Goal: Task Accomplishment & Management: Use online tool/utility

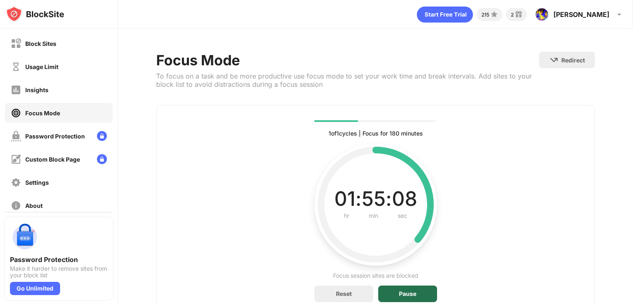
click at [412, 287] on div "Pause" at bounding box center [407, 294] width 59 height 17
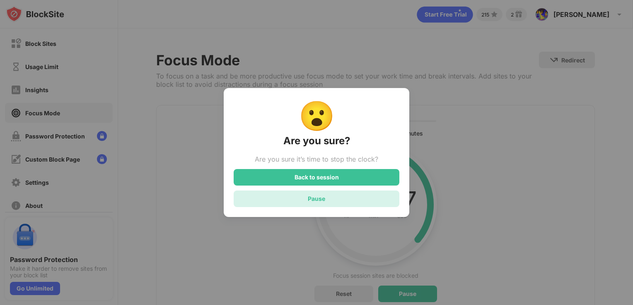
click at [338, 197] on div "Pause" at bounding box center [316, 199] width 166 height 17
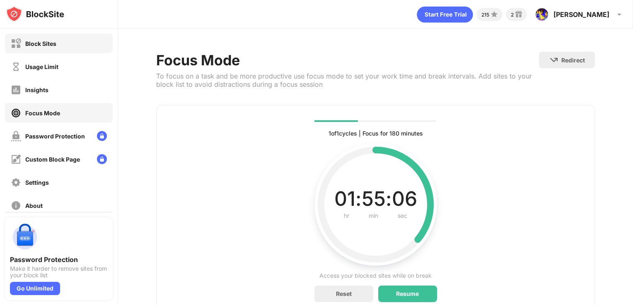
click at [51, 44] on div "Block Sites" at bounding box center [40, 43] width 31 height 7
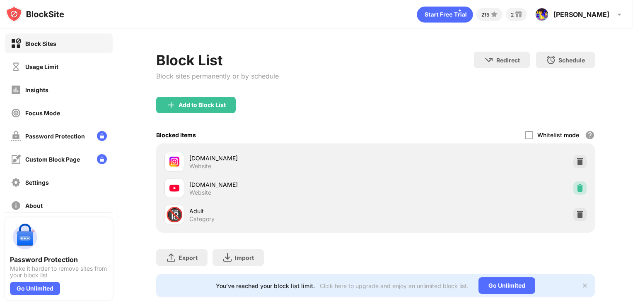
click at [578, 185] on div at bounding box center [579, 188] width 13 height 13
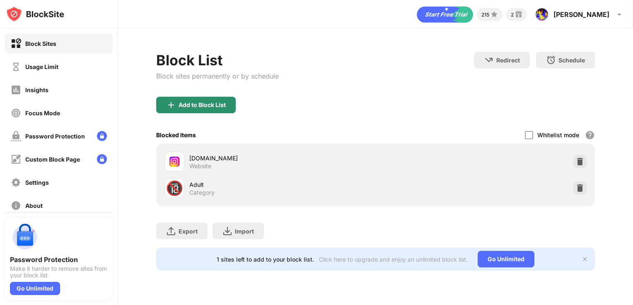
click at [216, 102] on div "Add to Block List" at bounding box center [201, 105] width 47 height 7
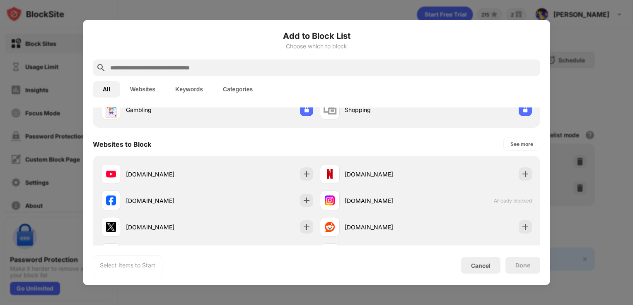
scroll to position [93, 0]
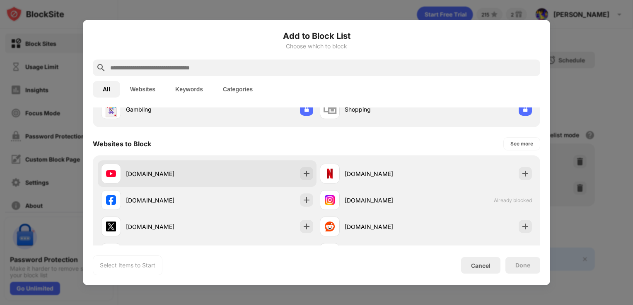
click at [246, 176] on div "[DOMAIN_NAME]" at bounding box center [207, 174] width 219 height 26
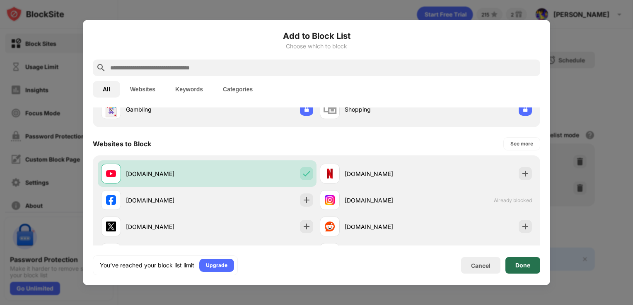
click at [517, 271] on div "Done" at bounding box center [522, 265] width 35 height 17
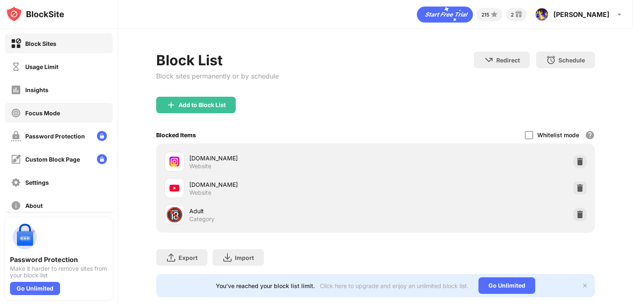
click at [48, 105] on div "Focus Mode" at bounding box center [59, 113] width 108 height 20
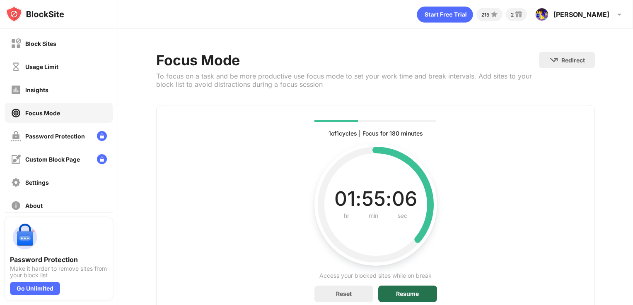
click at [409, 291] on div "Resume" at bounding box center [407, 294] width 23 height 7
click at [418, 289] on div "Pause" at bounding box center [407, 294] width 59 height 17
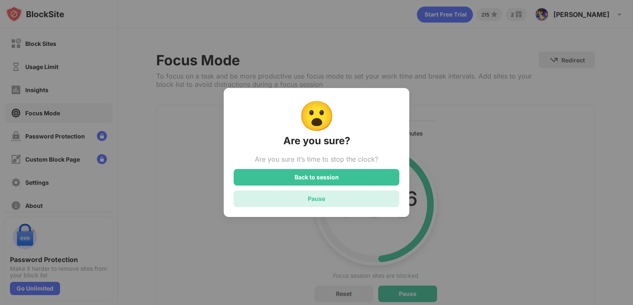
click at [318, 202] on div "Pause" at bounding box center [316, 198] width 17 height 7
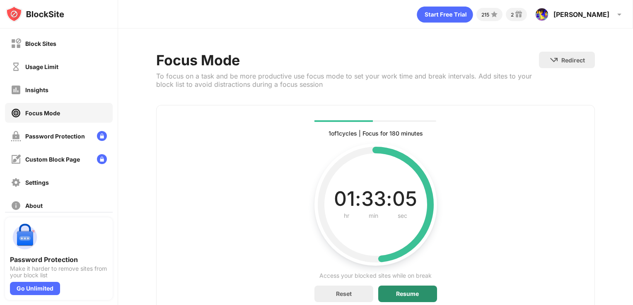
click at [394, 286] on div "Resume" at bounding box center [407, 294] width 59 height 17
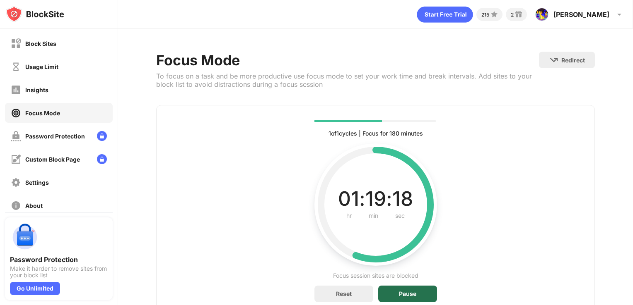
click at [409, 291] on div "Pause" at bounding box center [407, 294] width 17 height 7
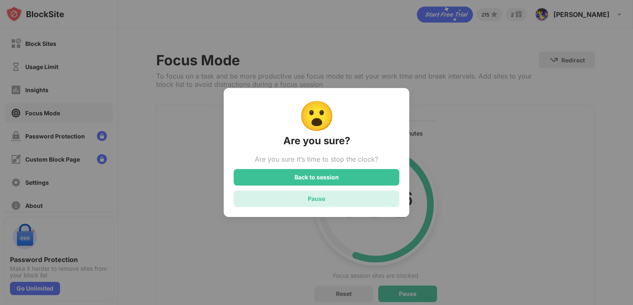
click at [334, 199] on div "Pause" at bounding box center [316, 199] width 166 height 17
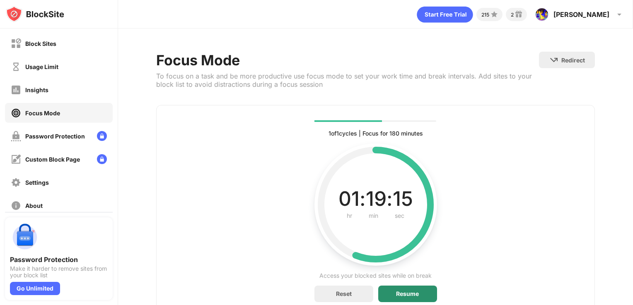
click at [416, 288] on div "Resume" at bounding box center [407, 294] width 59 height 17
click at [399, 296] on div "Pause" at bounding box center [407, 294] width 17 height 7
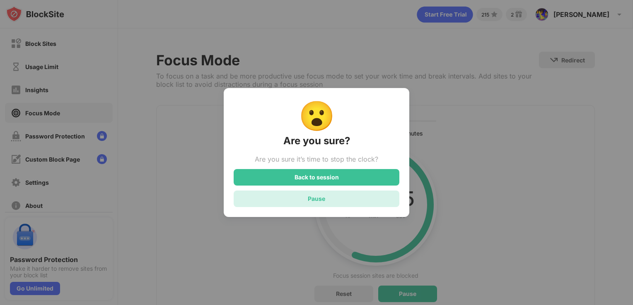
click at [308, 198] on div "Pause" at bounding box center [316, 198] width 17 height 7
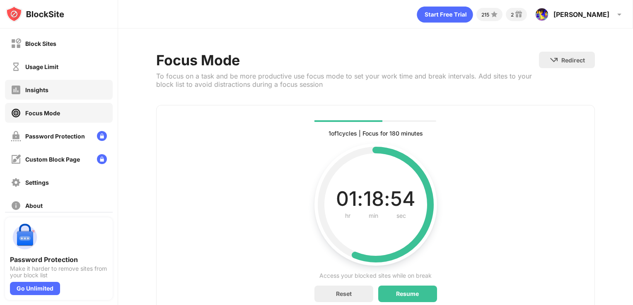
click at [72, 81] on div "Insights" at bounding box center [59, 90] width 108 height 20
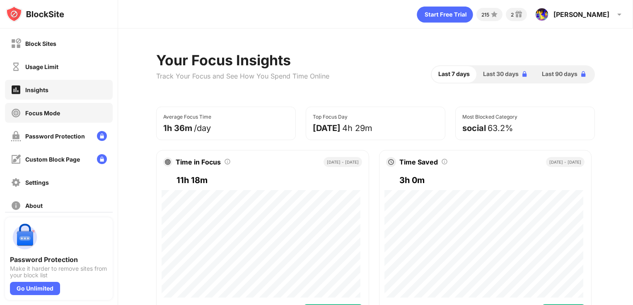
click at [63, 115] on div "Focus Mode" at bounding box center [59, 113] width 108 height 20
